Goal: Transaction & Acquisition: Purchase product/service

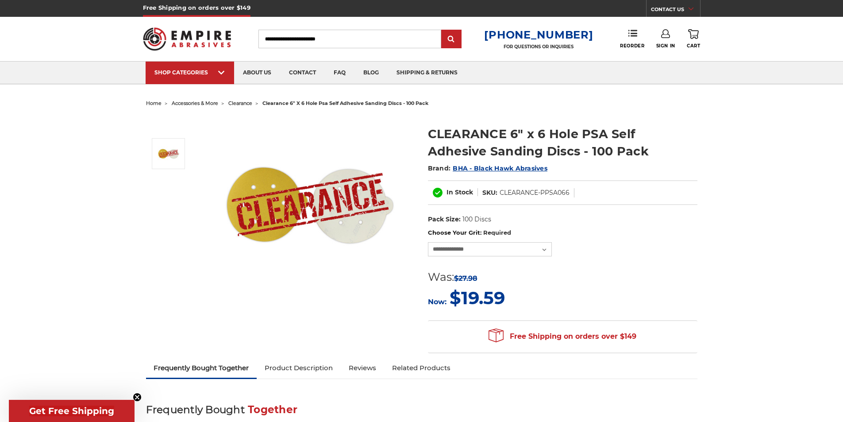
click at [242, 101] on span "clearance" at bounding box center [240, 103] width 24 height 6
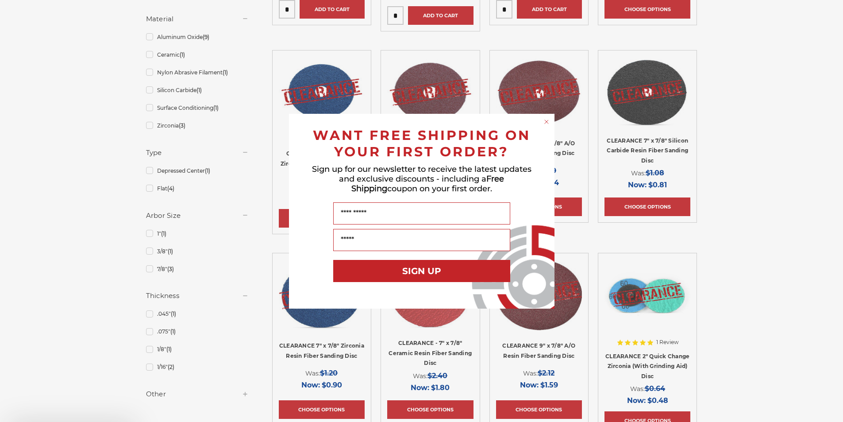
scroll to position [443, 0]
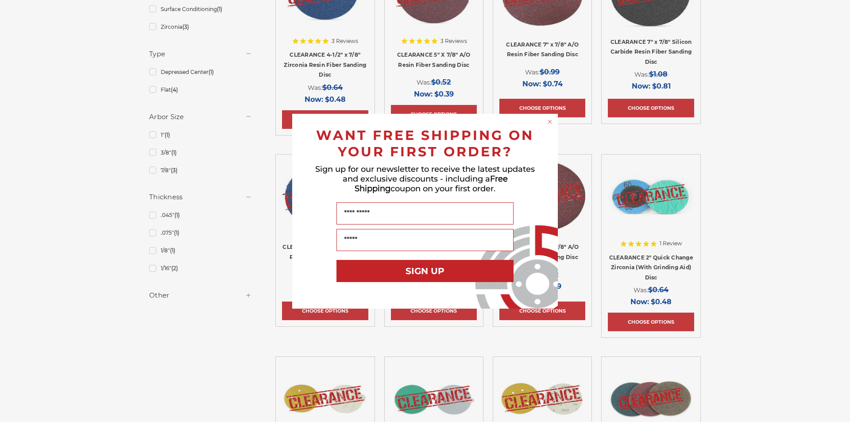
click at [549, 121] on icon "Close dialog" at bounding box center [550, 122] width 4 height 4
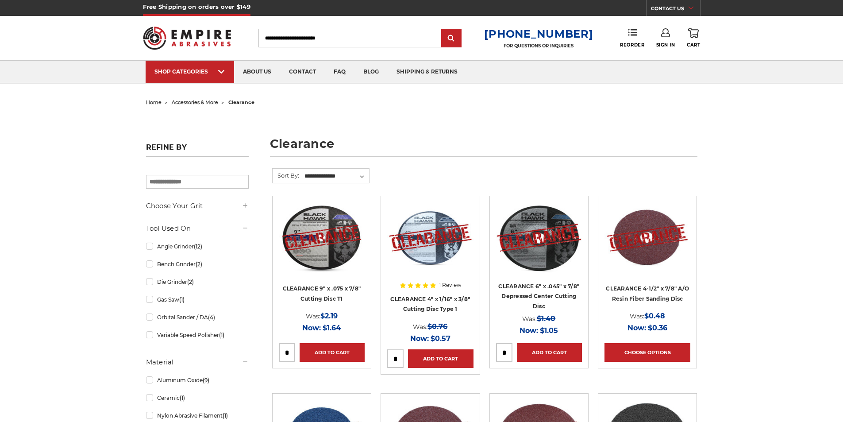
scroll to position [0, 0]
